Goal: Information Seeking & Learning: Understand process/instructions

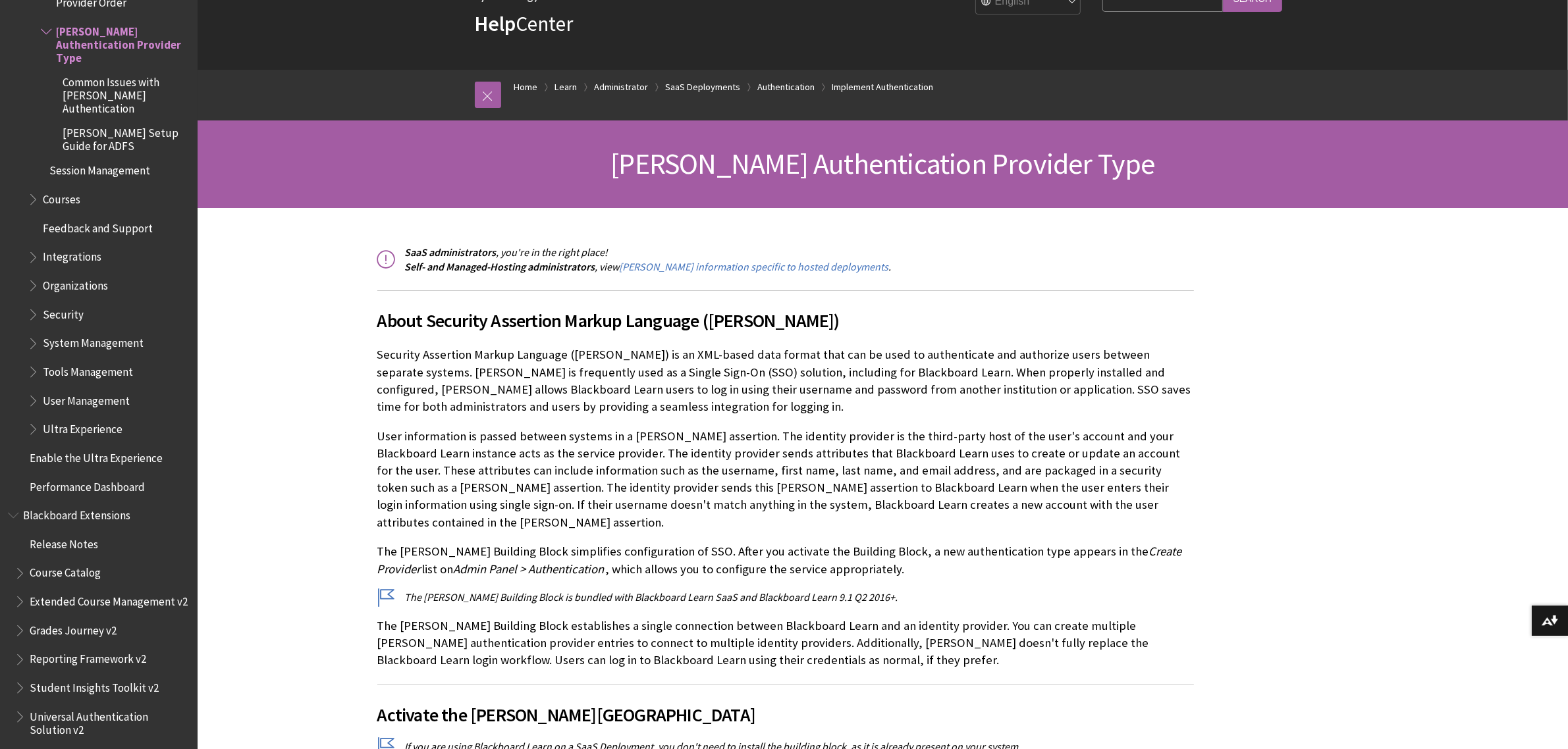
scroll to position [165, 0]
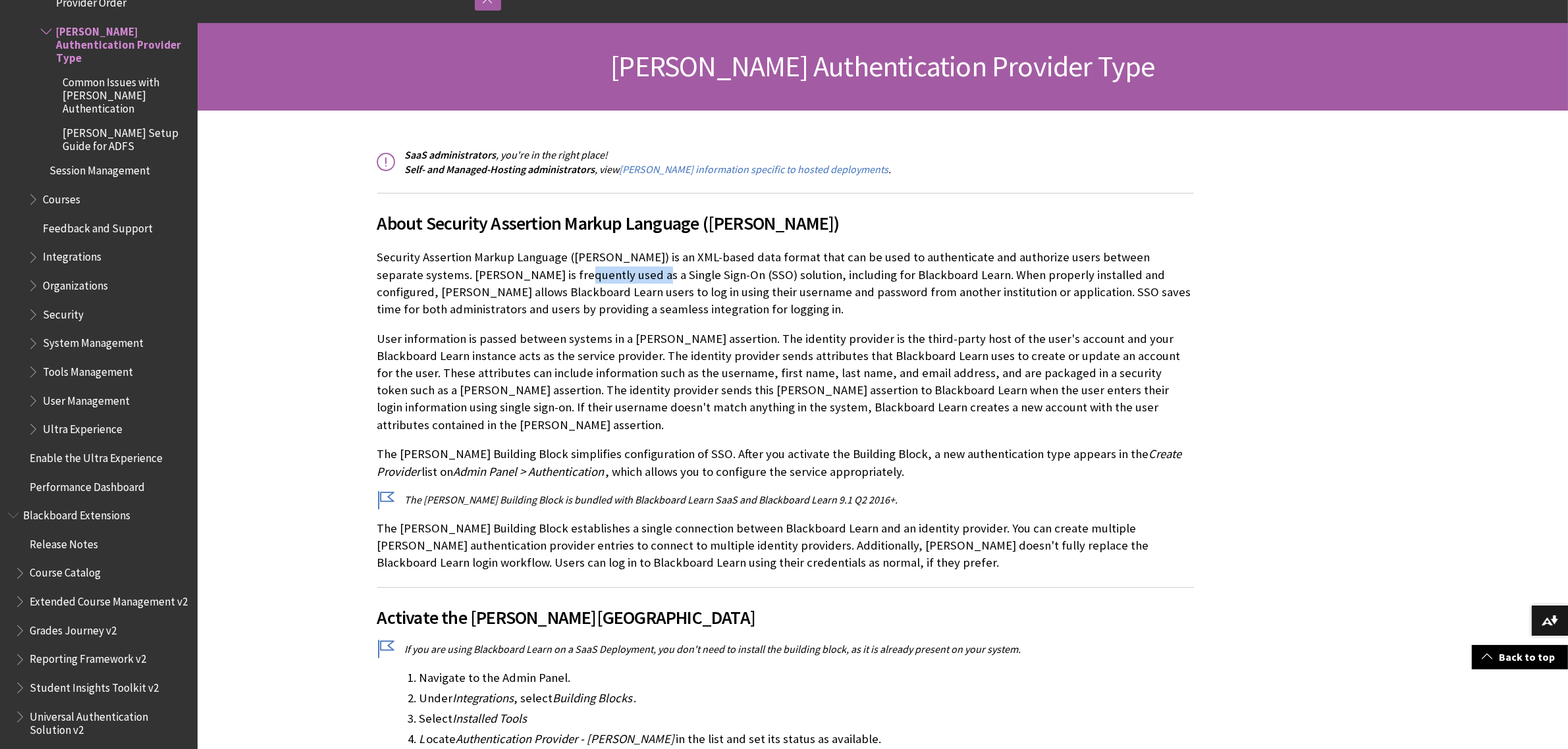
drag, startPoint x: 493, startPoint y: 272, endPoint x: 568, endPoint y: 273, distance: 75.0
click at [568, 273] on p "Security Assertion Markup Language ([PERSON_NAME]) is an XML-based data format …" at bounding box center [785, 283] width 817 height 69
click at [517, 277] on p "Security Assertion Markup Language ([PERSON_NAME]) is an XML-based data format …" at bounding box center [785, 283] width 817 height 69
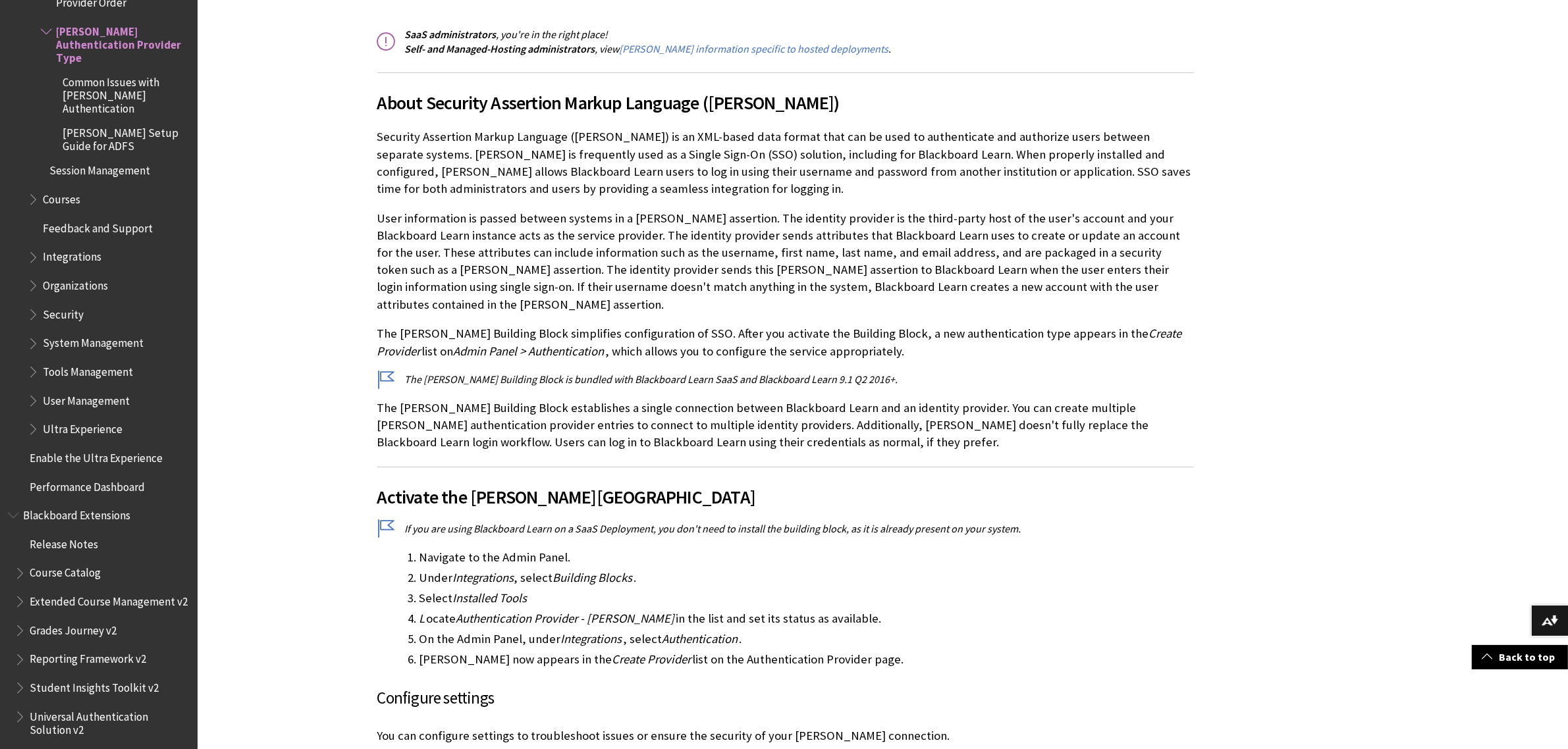
scroll to position [247, 0]
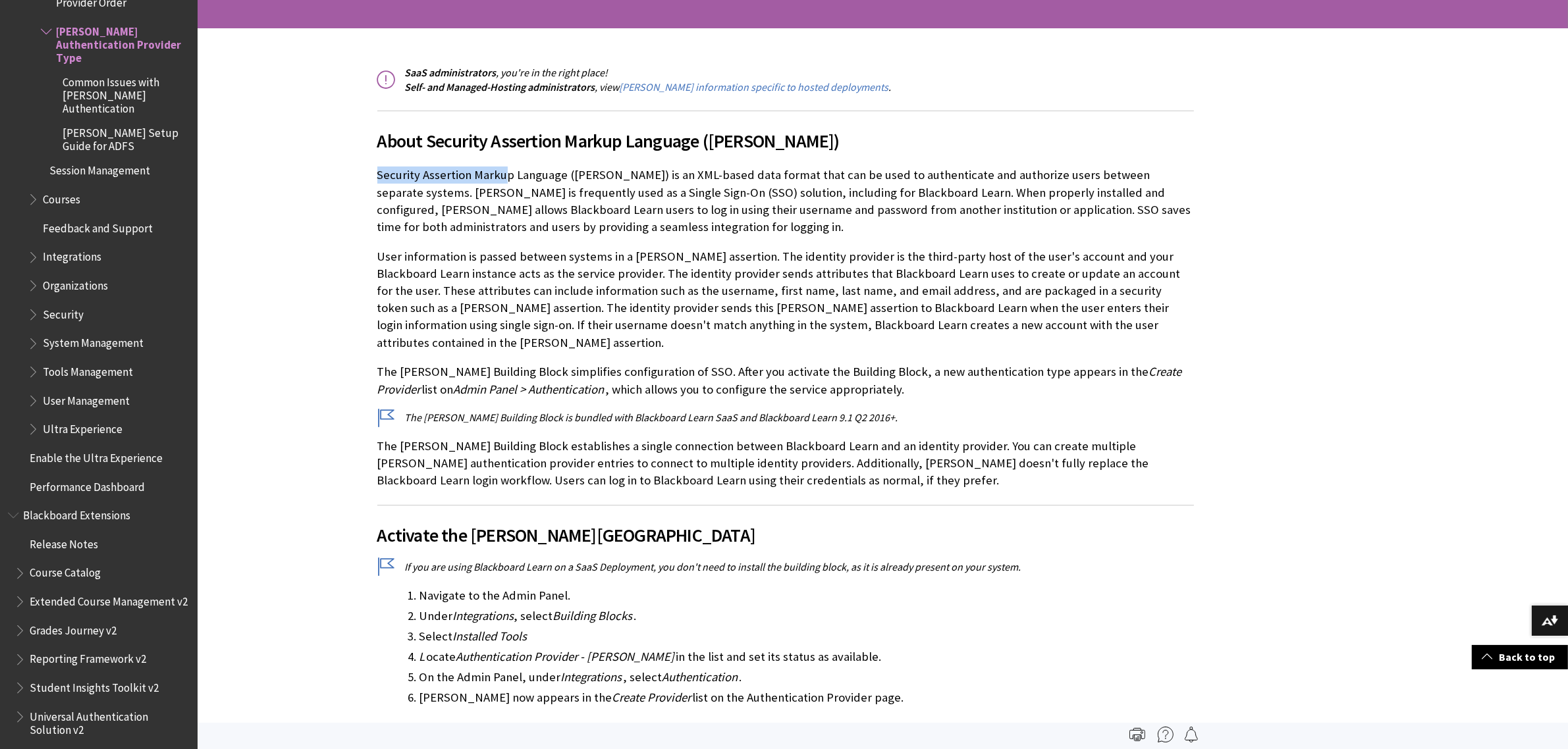
drag, startPoint x: 376, startPoint y: 172, endPoint x: 504, endPoint y: 173, distance: 128.0
click at [504, 173] on p "Security Assertion Markup Language ([PERSON_NAME]) is an XML-based data format …" at bounding box center [785, 201] width 817 height 69
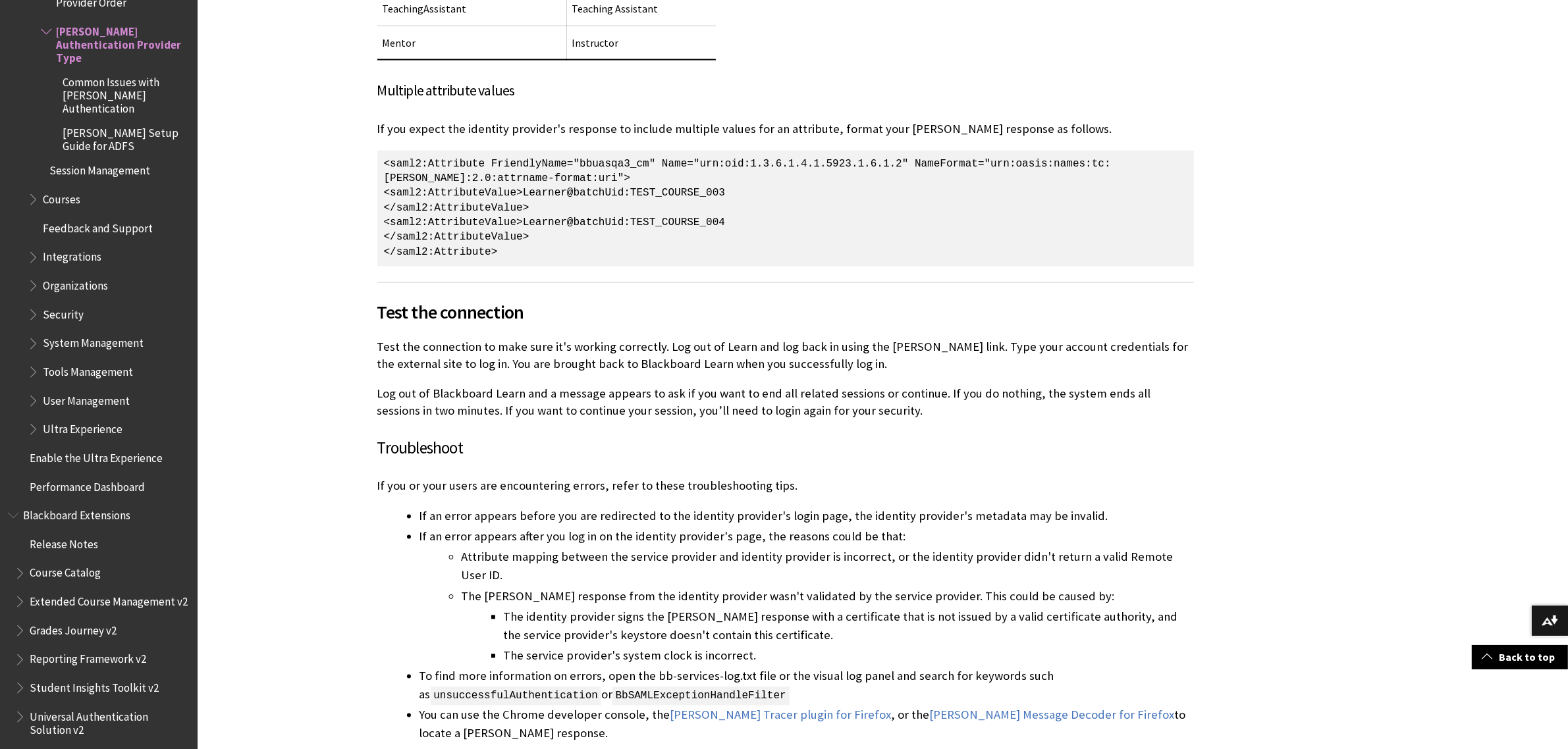
scroll to position [3053, 0]
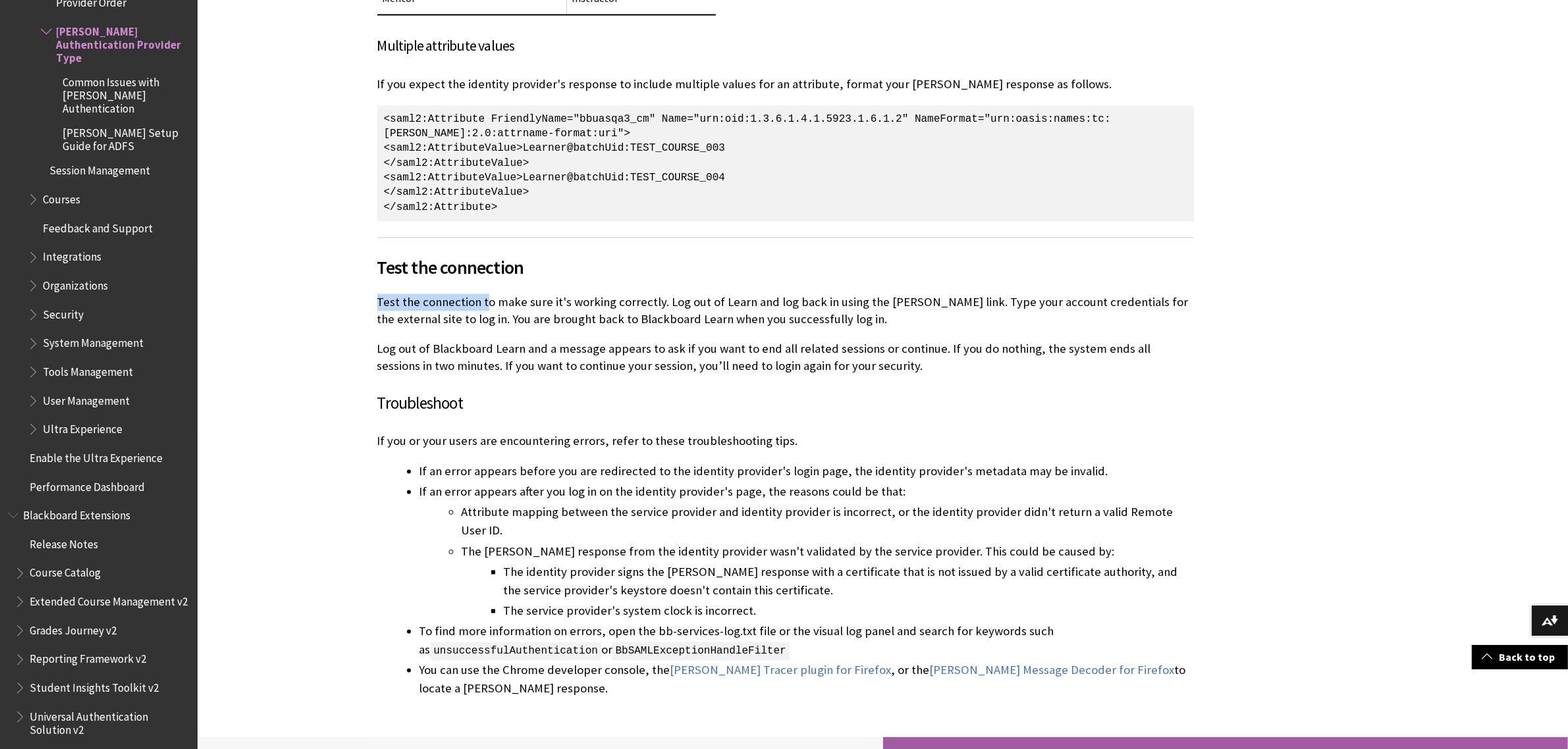
drag, startPoint x: 374, startPoint y: 271, endPoint x: 595, endPoint y: 260, distance: 221.3
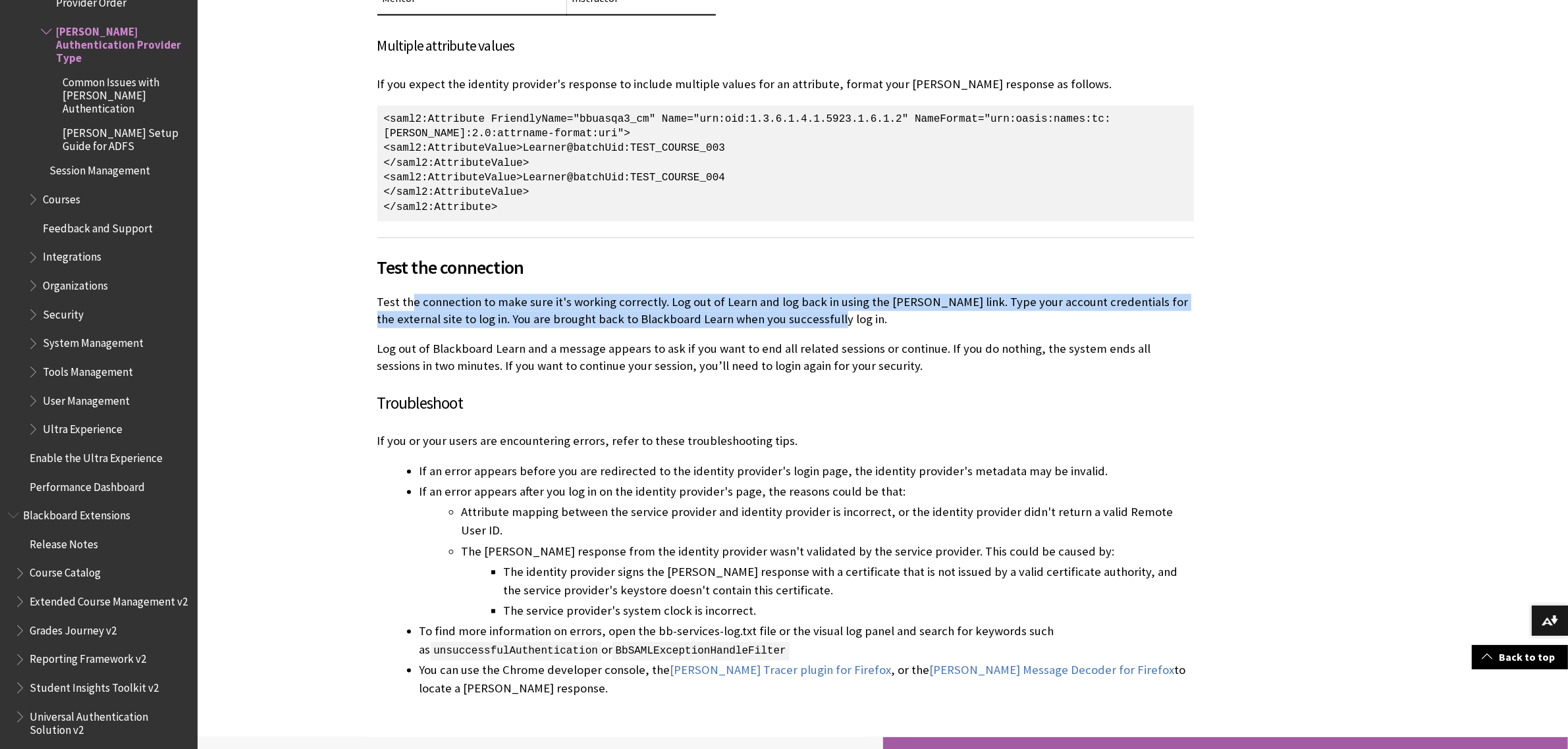
drag, startPoint x: 804, startPoint y: 286, endPoint x: 410, endPoint y: 263, distance: 394.7
click at [410, 294] on p "Test the connection to make sure it's working correctly. Log out of Learn and l…" at bounding box center [785, 311] width 817 height 34
click at [618, 294] on p "Test the connection to make sure it's working correctly. Log out of Learn and l…" at bounding box center [785, 311] width 817 height 34
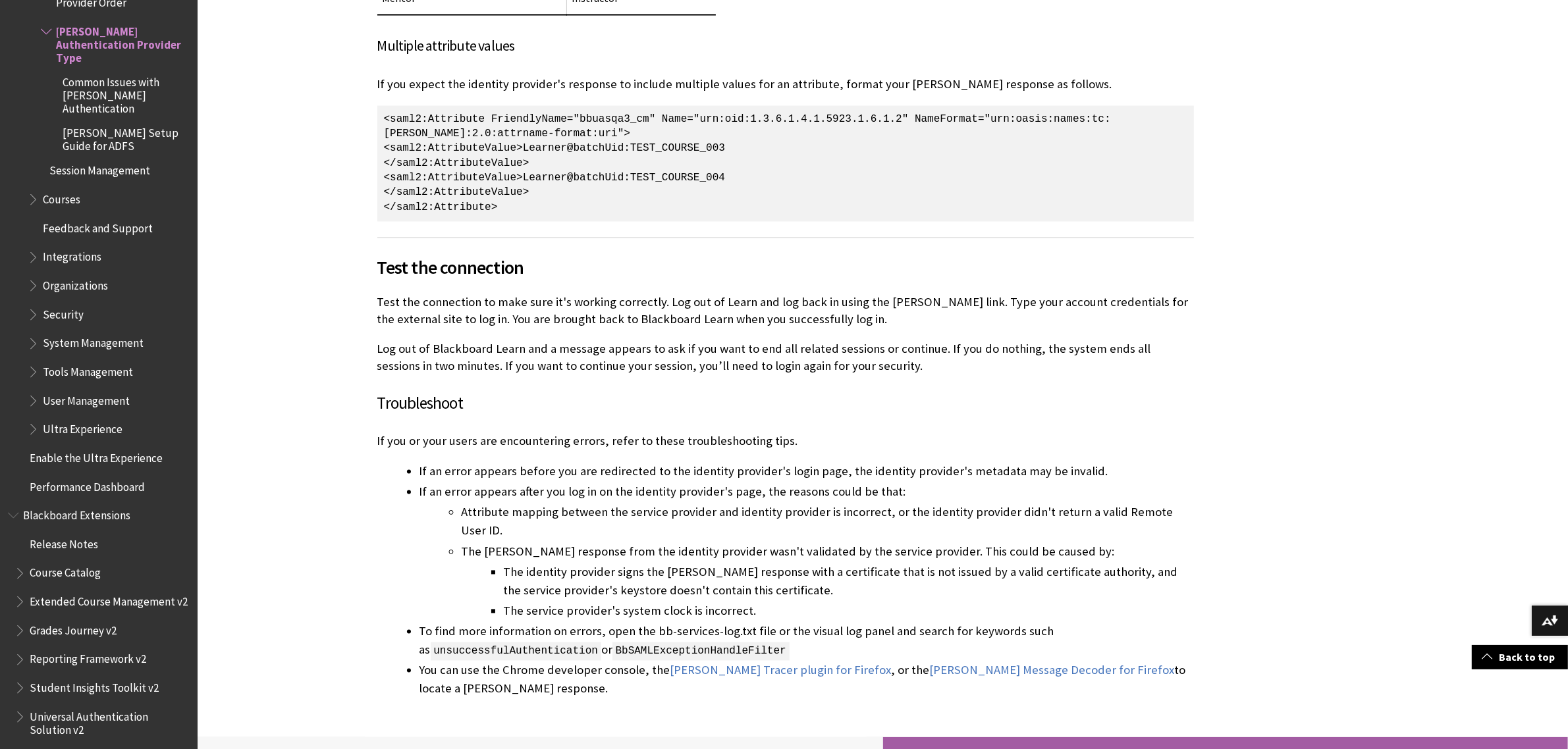
click at [464, 254] on span "Test the connection" at bounding box center [785, 267] width 817 height 27
click at [402, 254] on span "Test the connection" at bounding box center [785, 267] width 817 height 27
click at [522, 254] on span "Test the connection" at bounding box center [785, 267] width 817 height 27
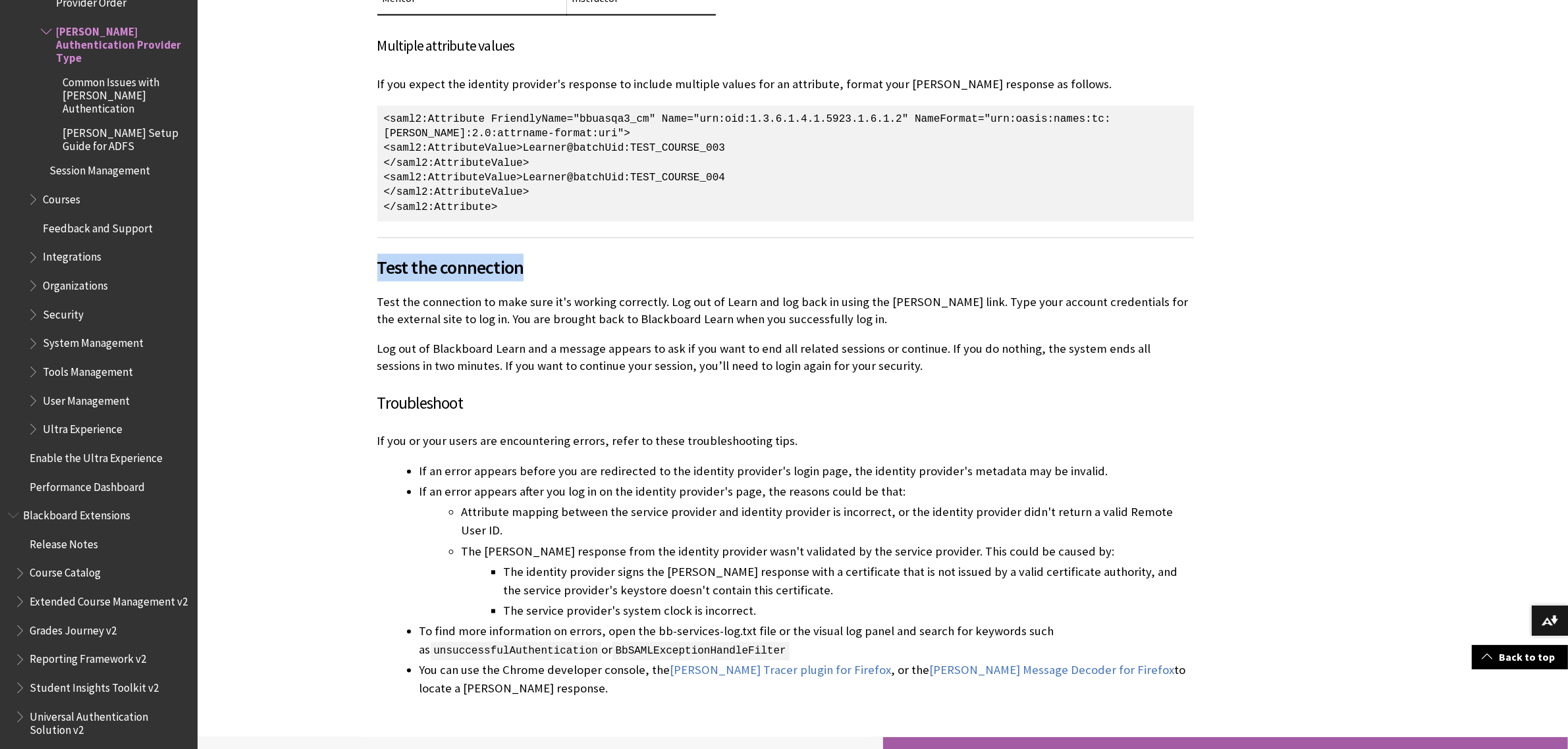
drag, startPoint x: 523, startPoint y: 231, endPoint x: 363, endPoint y: 234, distance: 160.0
click at [394, 254] on span "Test the connection" at bounding box center [785, 267] width 817 height 27
click at [387, 254] on span "Test the connection" at bounding box center [785, 267] width 817 height 27
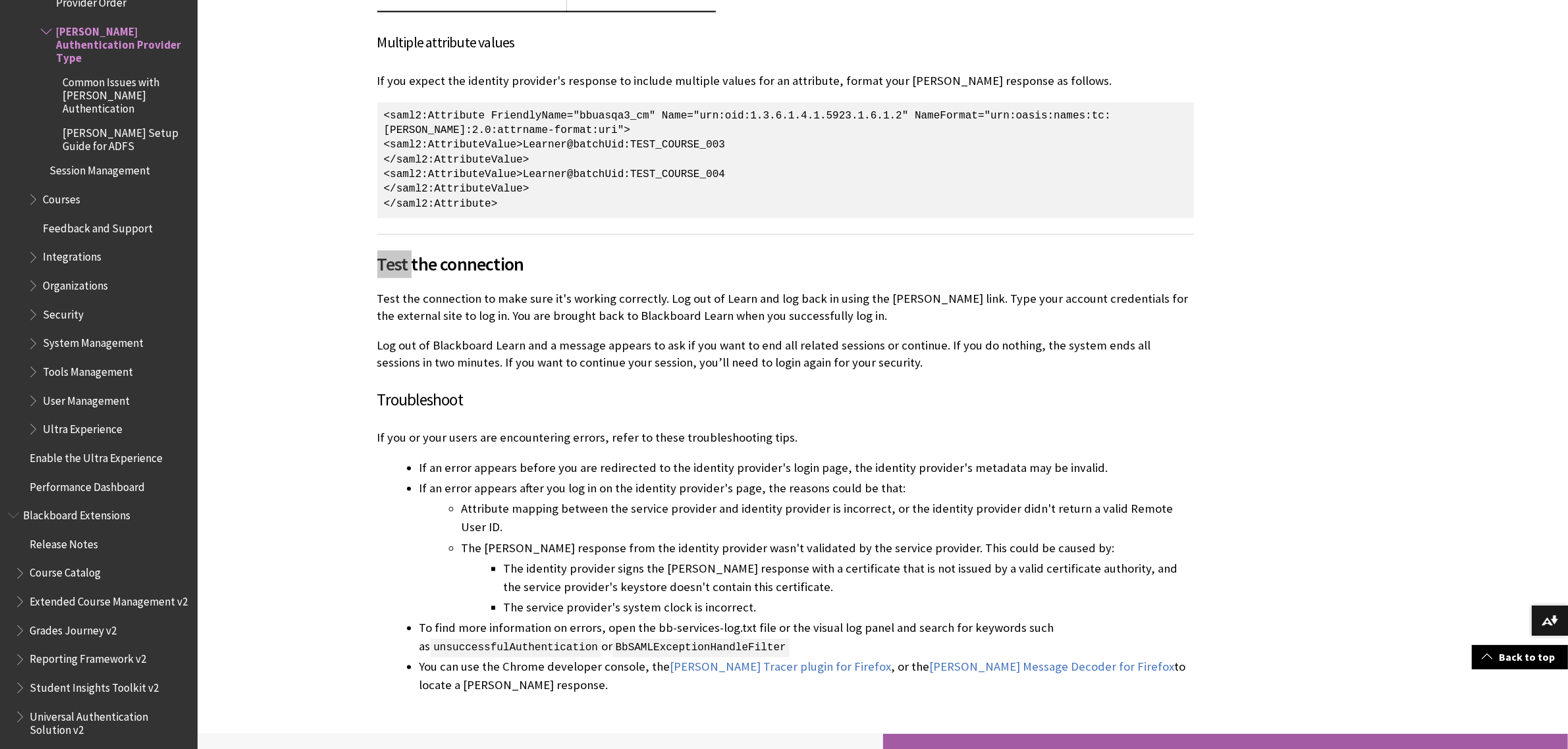
scroll to position [2970, 0]
